Goal: Transaction & Acquisition: Download file/media

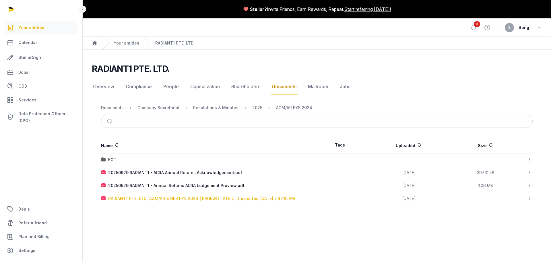
click at [184, 199] on div "RADIANT1 PTE. LTD._AGM/AR & UFS FYE 2024 | RADIANT1 PTE LTD_exported_[DATE] 7.4…" at bounding box center [201, 198] width 187 height 6
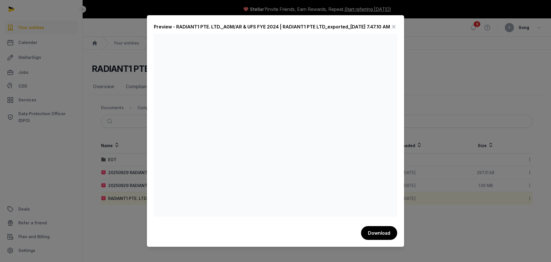
click at [392, 28] on icon at bounding box center [393, 26] width 7 height 9
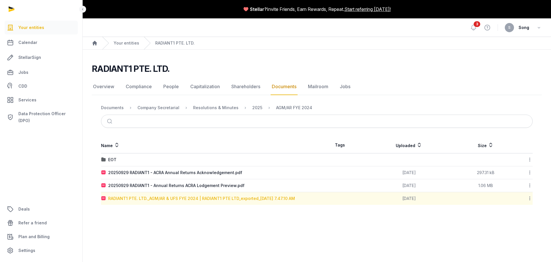
click at [166, 199] on div "RADIANT1 PTE. LTD._AGM/AR & UFS FYE 2024 | RADIANT1 PTE LTD_exported_2025-09-29…" at bounding box center [201, 198] width 187 height 6
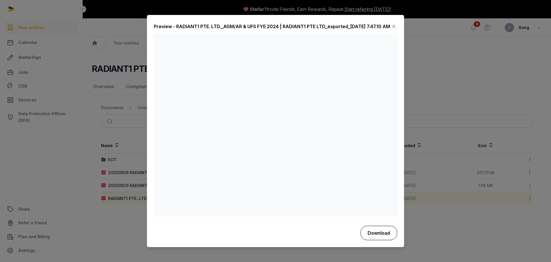
click at [384, 234] on button "Download" at bounding box center [379, 233] width 37 height 14
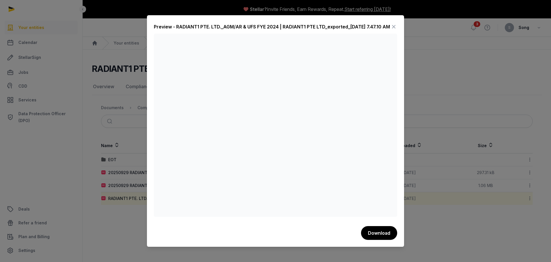
click at [393, 25] on icon at bounding box center [393, 26] width 7 height 9
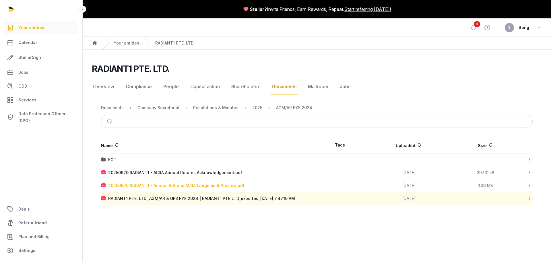
click at [175, 187] on div "20250929 RADIANT1 - Annual Returns ACRA Lodgement Preview.pdf" at bounding box center [176, 186] width 136 height 6
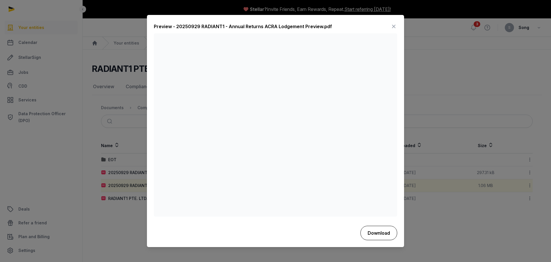
click at [373, 231] on button "Download" at bounding box center [379, 233] width 37 height 14
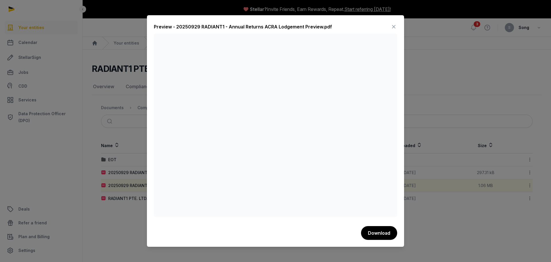
click at [392, 27] on icon at bounding box center [393, 26] width 7 height 9
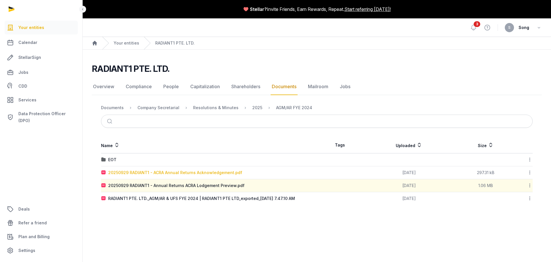
click at [195, 174] on div "20250929 RADIANT1 - ACRA Annual Returns Acknowledgement.pdf" at bounding box center [175, 173] width 134 height 6
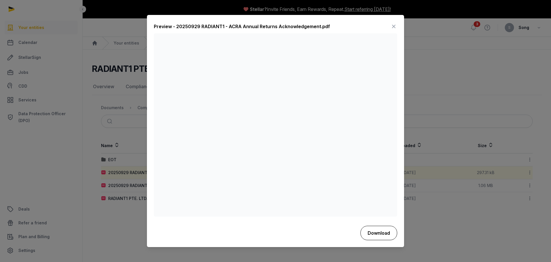
click at [387, 234] on button "Download" at bounding box center [379, 233] width 37 height 14
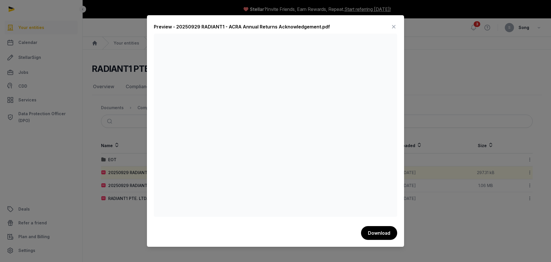
click at [392, 29] on icon at bounding box center [393, 26] width 7 height 9
